Goal: Navigation & Orientation: Find specific page/section

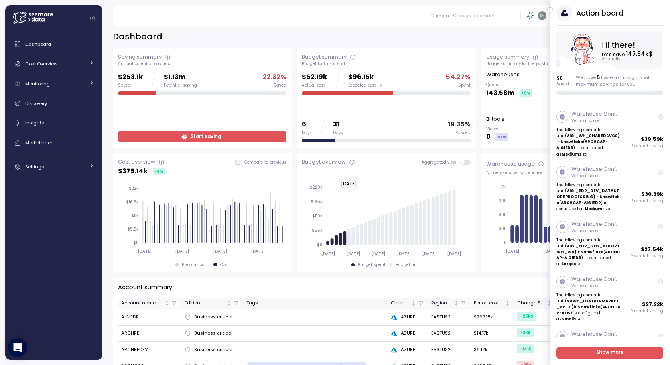
click at [549, 9] on icon "button" at bounding box center [550, 11] width 4 height 10
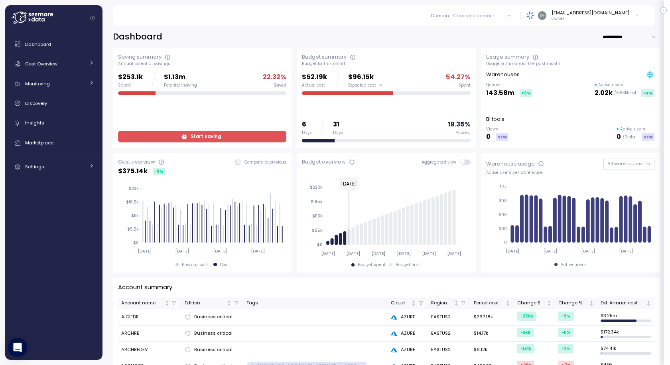
click at [664, 12] on icon "button" at bounding box center [664, 11] width 4 height 10
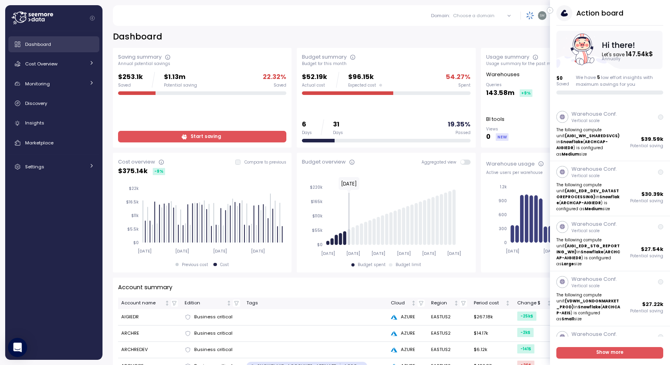
click at [32, 44] on span "Dashboard" at bounding box center [38, 44] width 26 height 6
